Goal: Transaction & Acquisition: Book appointment/travel/reservation

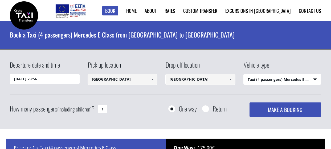
select select "540"
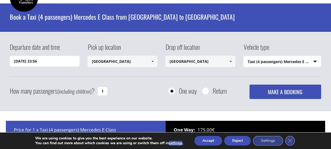
scroll to position [18, 0]
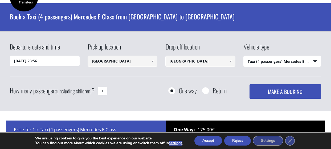
click at [36, 62] on input "[DATE] 23:56" at bounding box center [45, 61] width 70 height 11
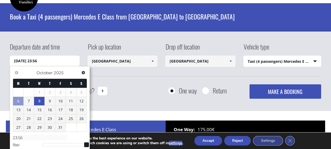
click at [43, 103] on link "8" at bounding box center [39, 101] width 10 height 9
type input "[DATE] 00:00"
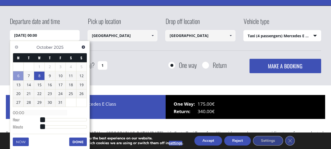
scroll to position [43, 0]
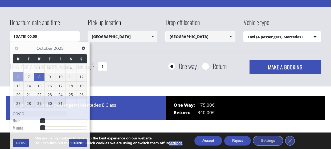
click at [136, 80] on div "Departure date and time [DATE] 00:00 Pick up location [GEOGRAPHIC_DATA] Select …" at bounding box center [165, 47] width 331 height 80
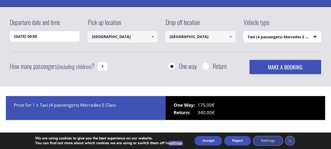
click at [130, 36] on input "[GEOGRAPHIC_DATA]" at bounding box center [123, 36] width 70 height 11
click at [153, 36] on span at bounding box center [152, 37] width 4 height 4
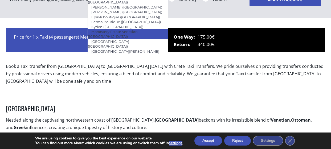
scroll to position [107, 0]
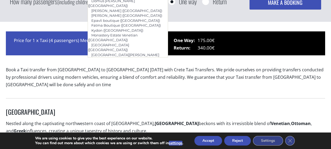
click at [139, 71] on link "Porto Veneziano ([GEOGRAPHIC_DATA])" at bounding box center [126, 74] width 76 height 7
type input "Porto Veneziano ([GEOGRAPHIC_DATA])"
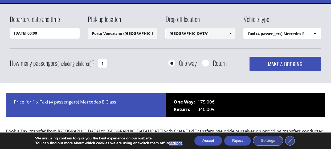
scroll to position [45, 0]
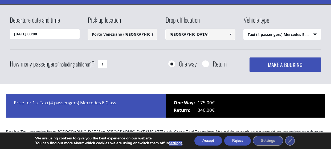
click at [181, 36] on input "[GEOGRAPHIC_DATA]" at bounding box center [200, 34] width 70 height 11
click at [230, 35] on span at bounding box center [230, 34] width 4 height 4
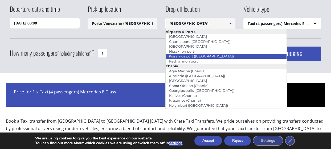
scroll to position [57, 0]
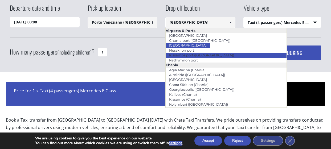
type input "Heraklion port"
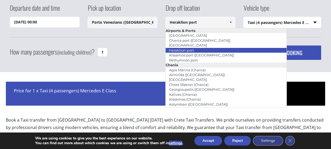
click at [193, 50] on link "Heraklion port" at bounding box center [181, 50] width 32 height 7
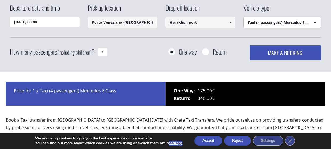
click at [276, 22] on select "Select vehicle type Taxi (4 passengers) Mercedes E Class Mini Van (7 passengers…" at bounding box center [282, 22] width 77 height 11
click at [276, 18] on select "Select vehicle type Taxi (4 passengers) Mercedes E Class Mini Van (7 passengers…" at bounding box center [282, 22] width 77 height 11
click at [104, 52] on input "1" at bounding box center [103, 52] width 10 height 9
type input "2"
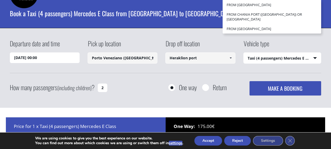
scroll to position [0, 0]
